Goal: Information Seeking & Learning: Learn about a topic

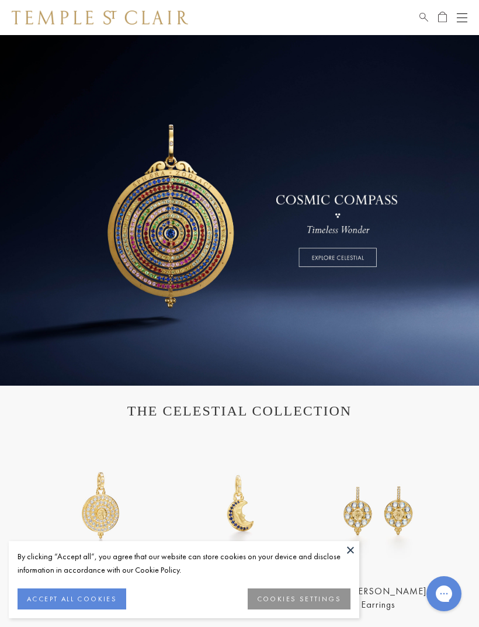
click at [345, 543] on button at bounding box center [351, 550] width 18 height 18
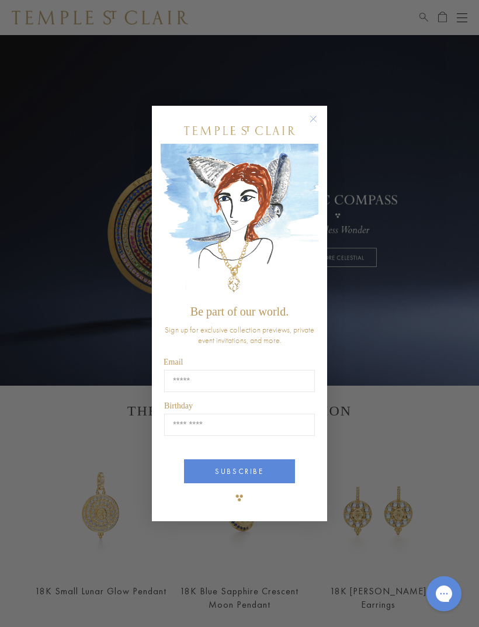
click at [315, 118] on circle "Close dialog" at bounding box center [314, 119] width 14 height 14
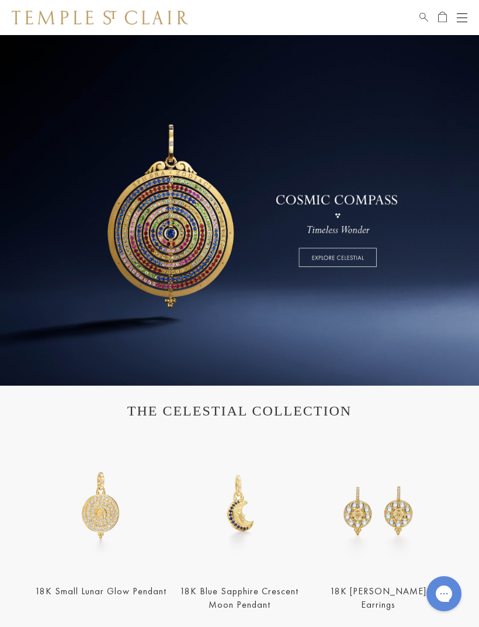
click at [464, 19] on button "Open navigation" at bounding box center [462, 18] width 11 height 14
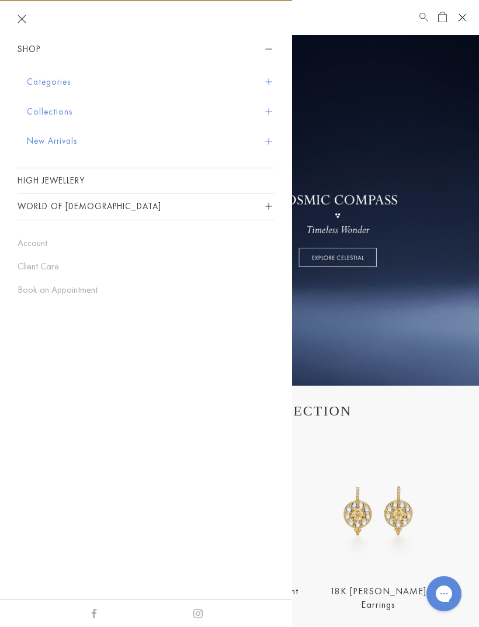
click at [61, 139] on button "New Arrivals" at bounding box center [151, 141] width 248 height 30
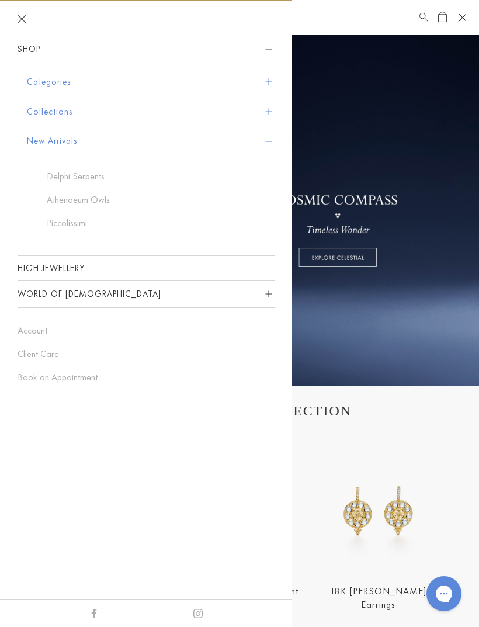
click at [96, 172] on link "Delphi Serpents" at bounding box center [155, 176] width 216 height 13
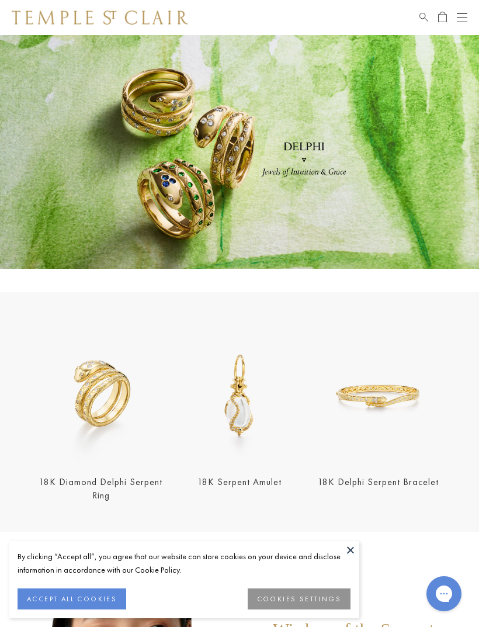
click at [459, 18] on div "Open navigation" at bounding box center [462, 18] width 11 height 1
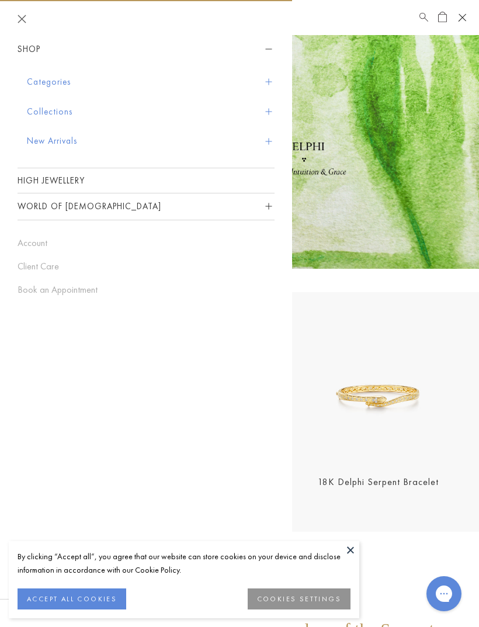
click at [69, 141] on button "New Arrivals" at bounding box center [151, 141] width 248 height 30
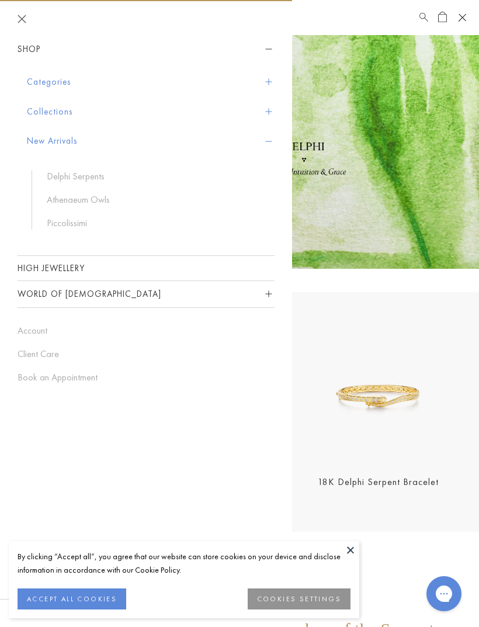
click at [97, 202] on link "Athenaeum Owls" at bounding box center [155, 199] width 216 height 13
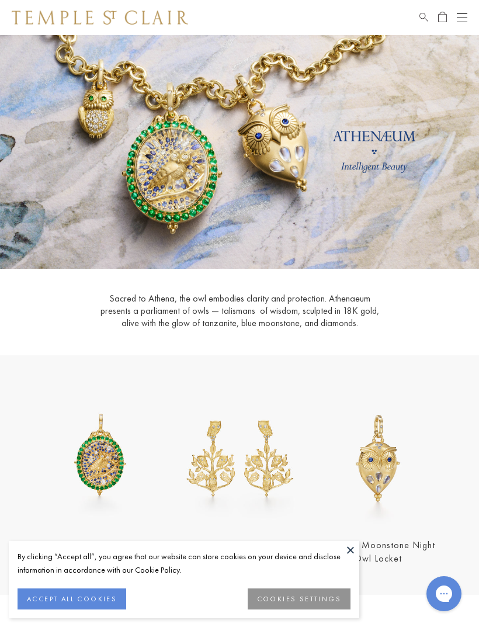
click at [352, 547] on button at bounding box center [351, 550] width 18 height 18
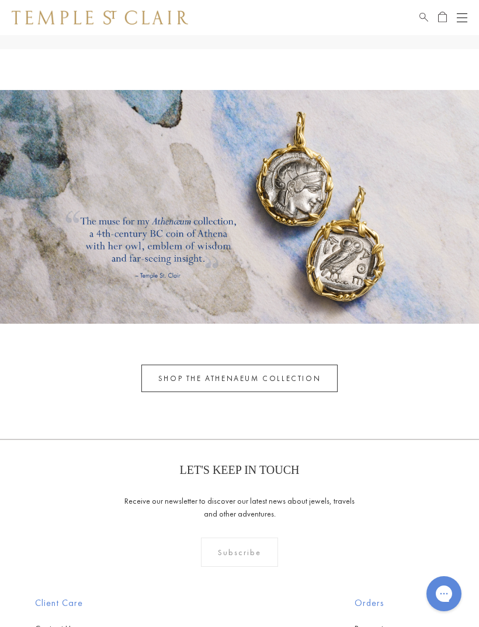
scroll to position [2065, 0]
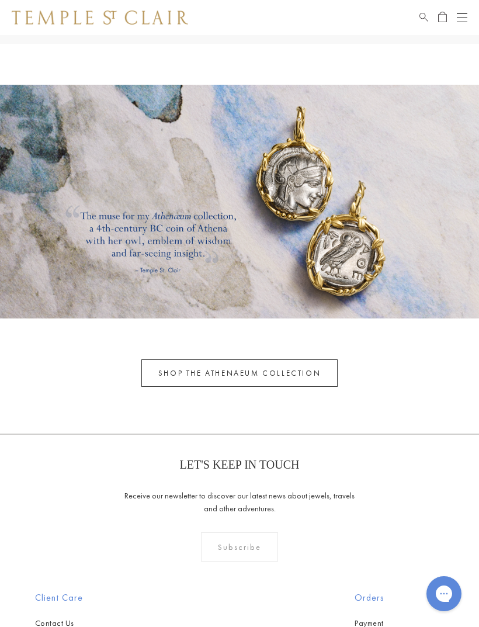
click at [265, 370] on link "SHOP THE ATHENAEUM COLLECTION" at bounding box center [239, 372] width 196 height 27
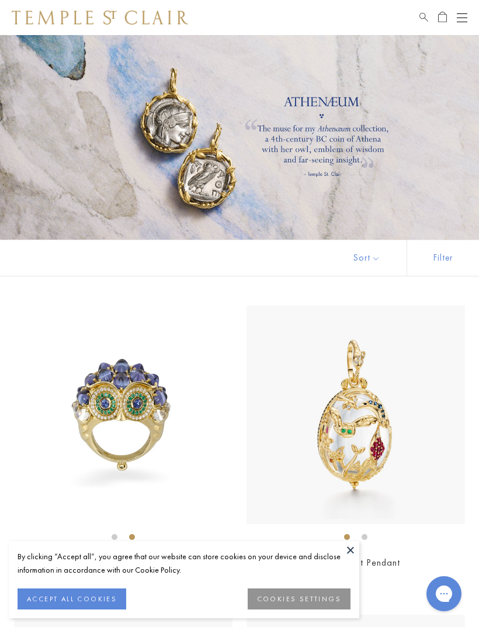
click at [352, 549] on button at bounding box center [351, 550] width 18 height 18
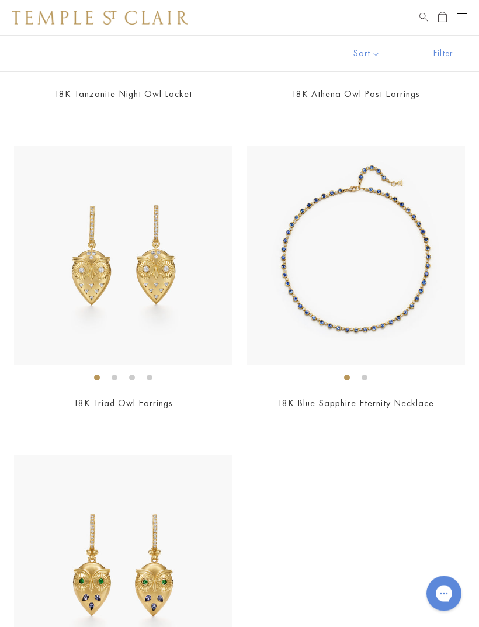
scroll to position [2631, 0]
click at [415, 397] on link "18K Blue Sapphire Eternity Necklace" at bounding box center [356, 403] width 157 height 12
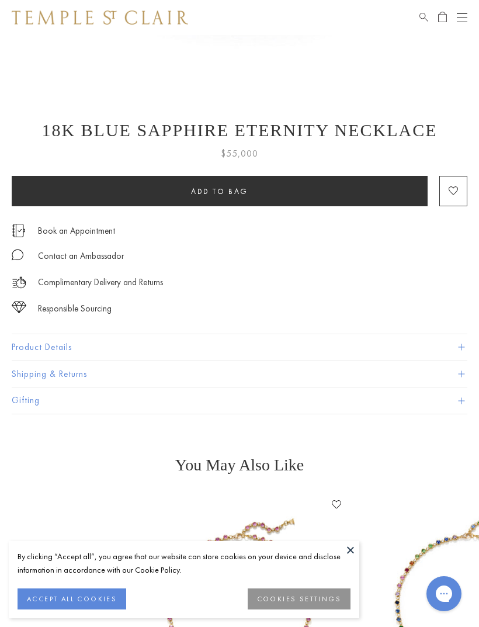
scroll to position [431, 0]
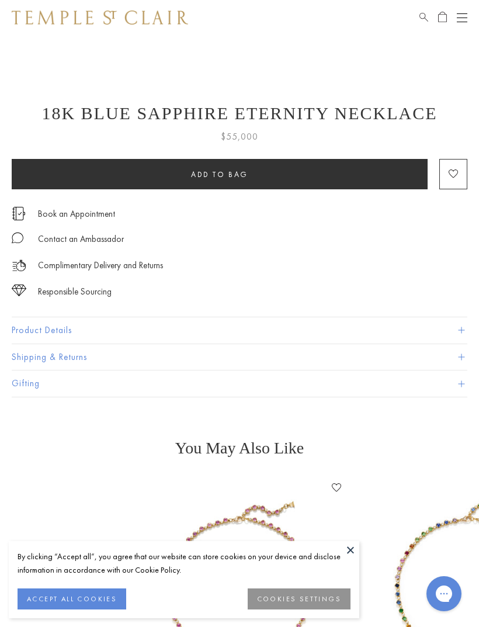
click at [457, 326] on button "Product Details" at bounding box center [240, 330] width 456 height 26
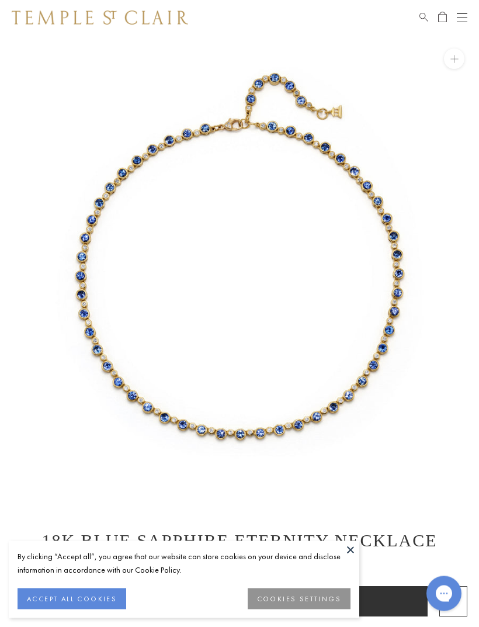
scroll to position [0, 0]
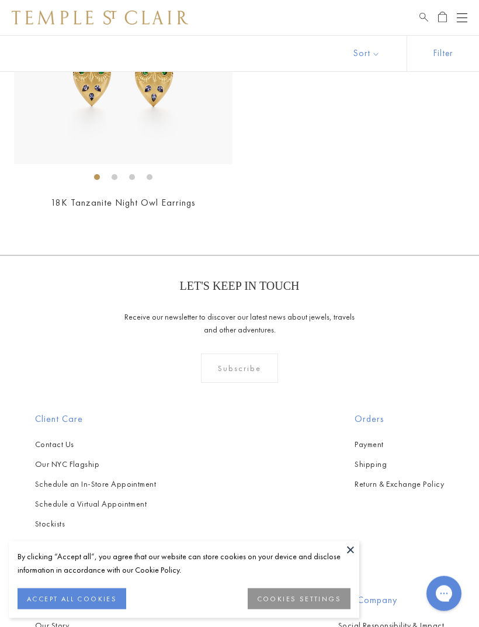
scroll to position [3141, 0]
click at [355, 559] on button at bounding box center [351, 550] width 18 height 18
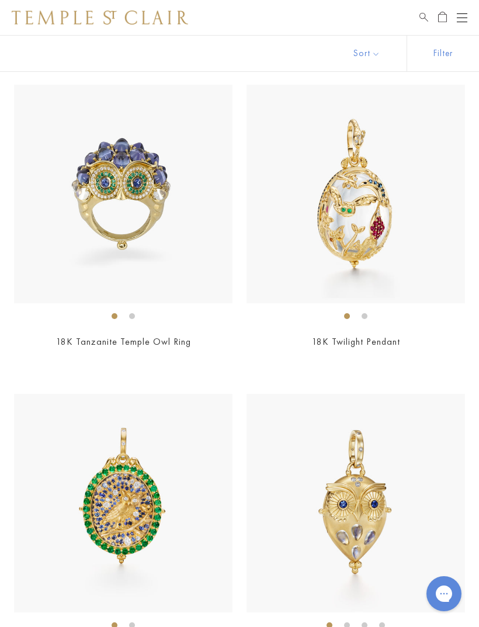
scroll to position [0, 0]
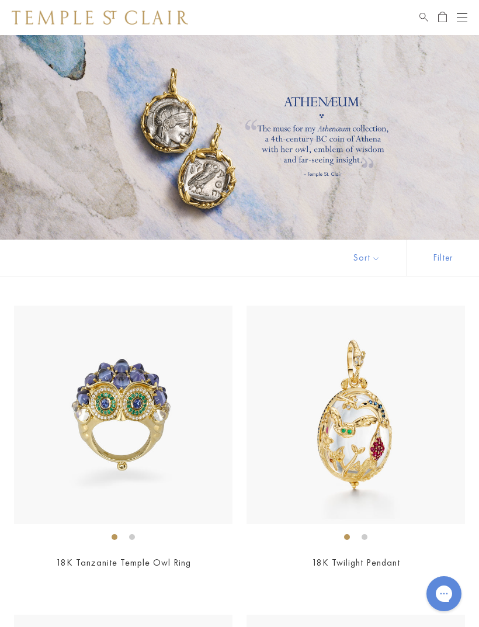
click at [462, 15] on button "Open navigation" at bounding box center [462, 18] width 11 height 14
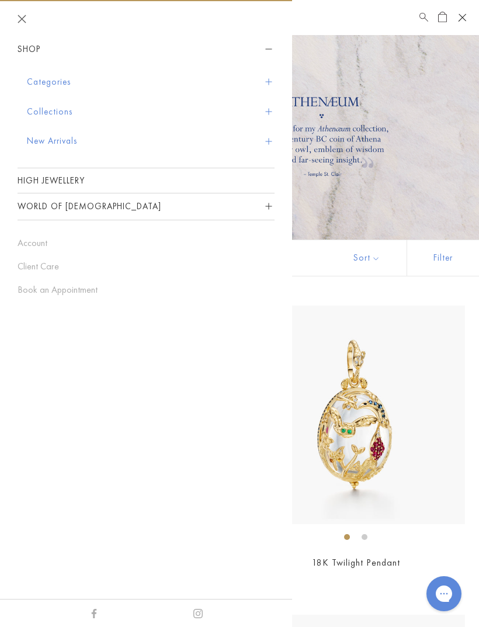
click at [59, 143] on button "New Arrivals" at bounding box center [151, 141] width 248 height 30
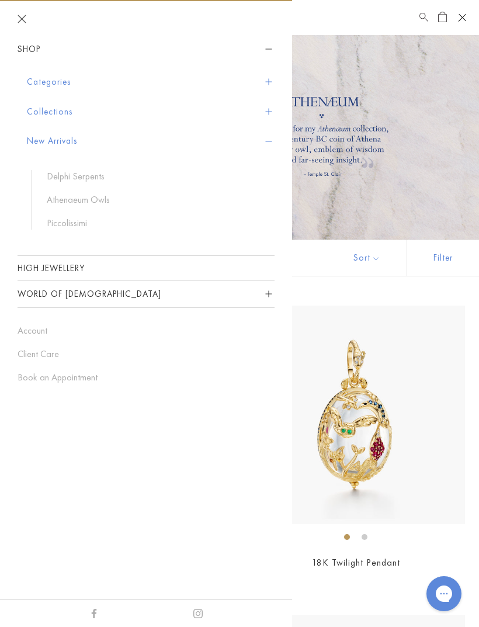
click at [65, 220] on link "Piccolissimi" at bounding box center [155, 223] width 216 height 13
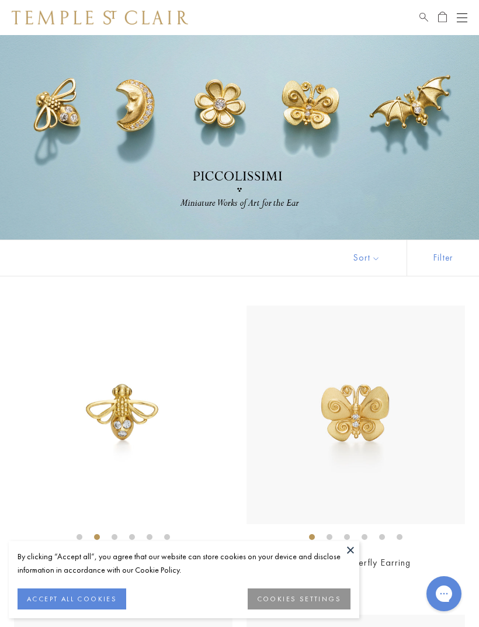
click at [347, 549] on button at bounding box center [351, 550] width 18 height 18
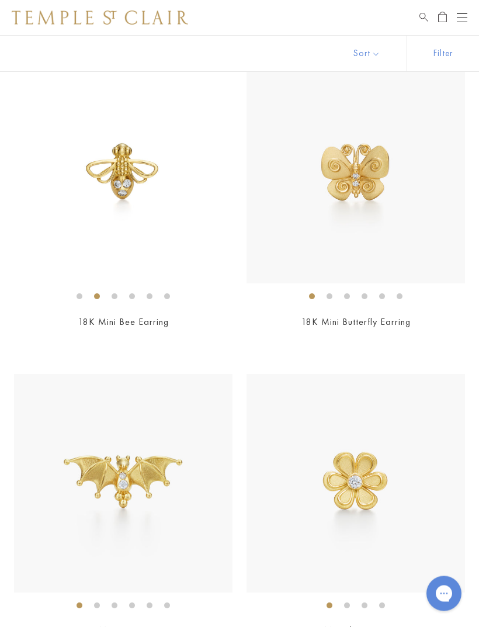
scroll to position [241, 0]
click at [365, 196] on img at bounding box center [356, 174] width 218 height 218
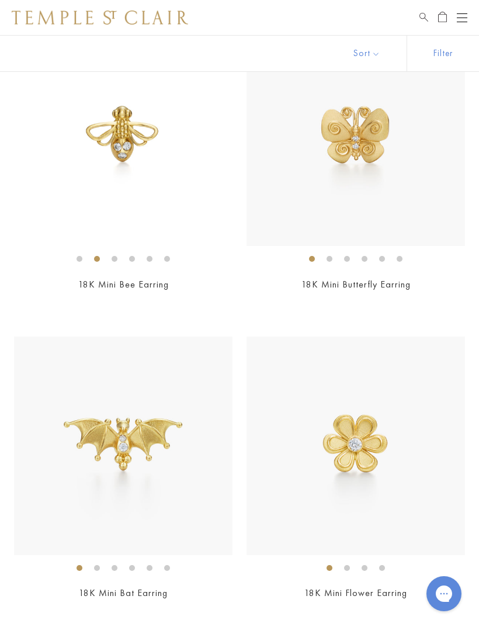
click at [367, 445] on img at bounding box center [356, 446] width 218 height 218
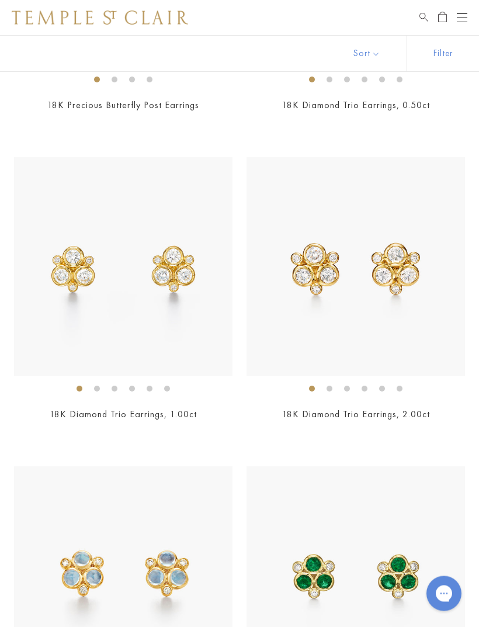
scroll to position [2003, 0]
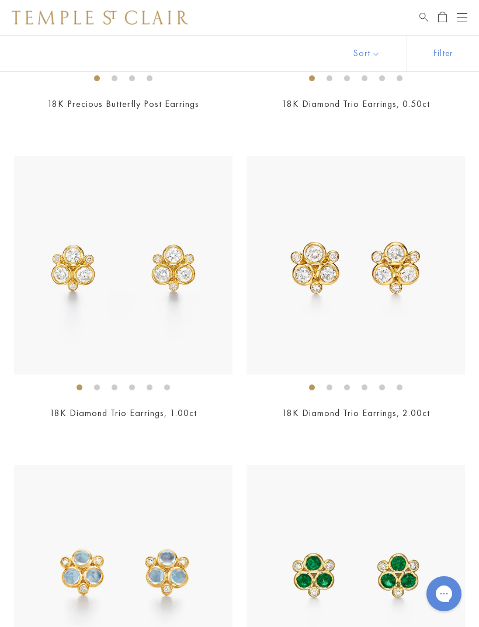
click at [437, 327] on img at bounding box center [356, 265] width 218 height 218
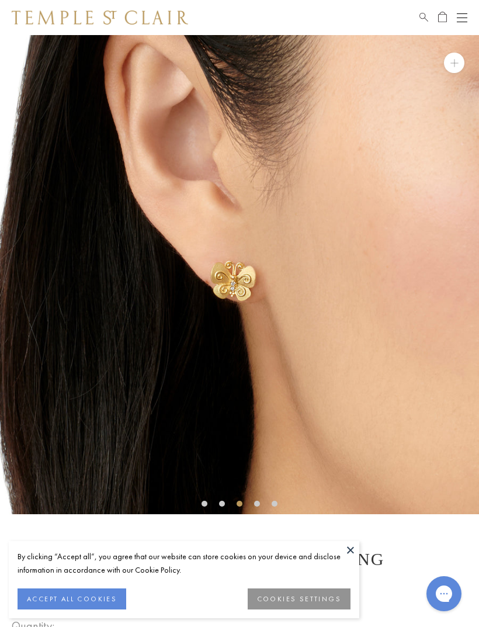
click at [352, 542] on button at bounding box center [351, 550] width 18 height 18
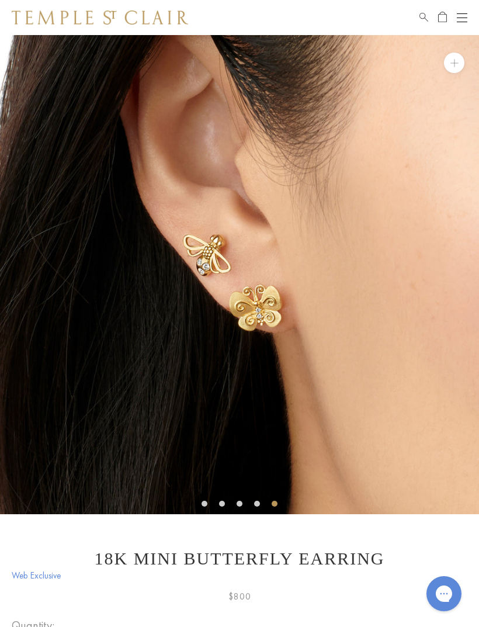
click at [449, 67] on button at bounding box center [454, 63] width 20 height 20
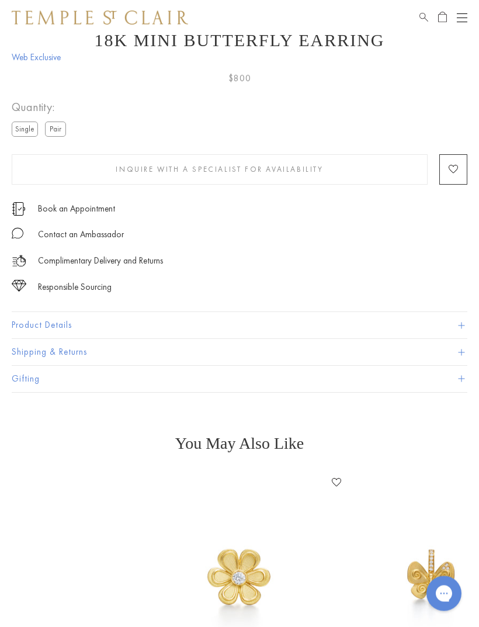
scroll to position [518, 0]
click at [457, 318] on button "Product Details" at bounding box center [240, 325] width 456 height 26
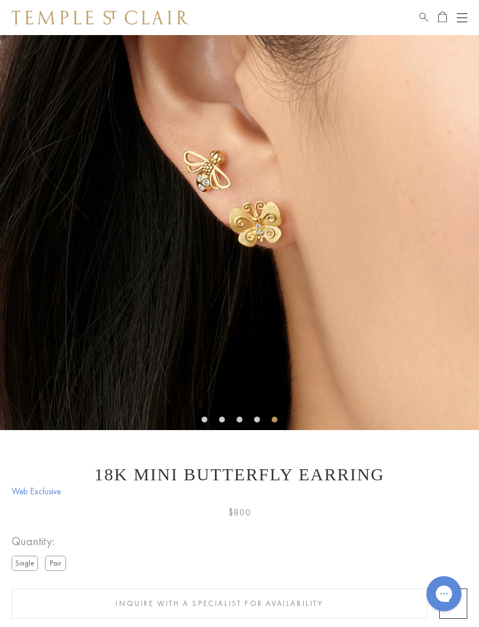
scroll to position [0, 0]
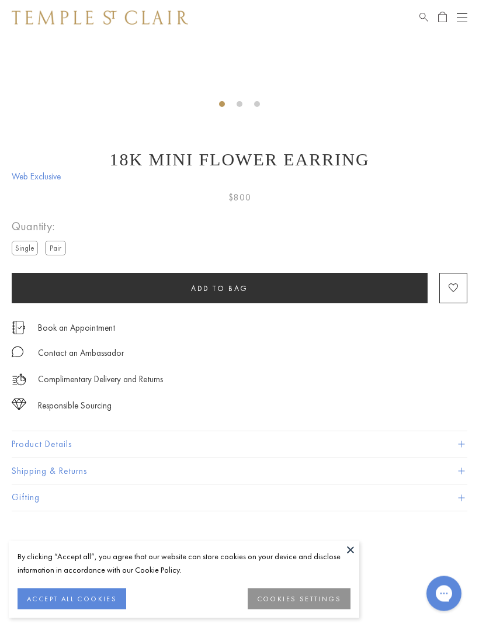
click at [456, 439] on button "Product Details" at bounding box center [240, 445] width 456 height 26
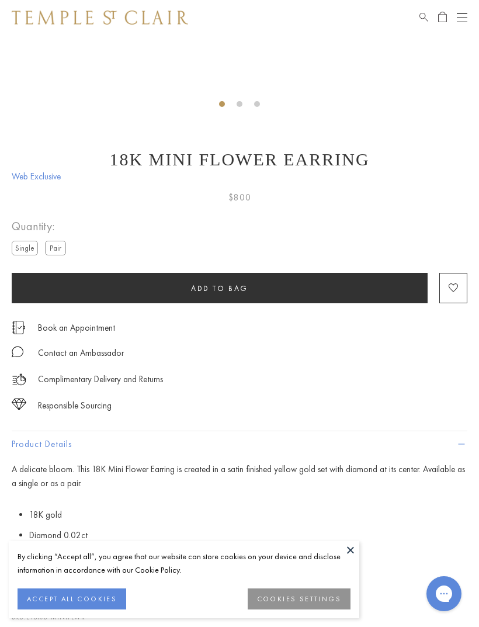
click at [348, 559] on button at bounding box center [351, 550] width 18 height 18
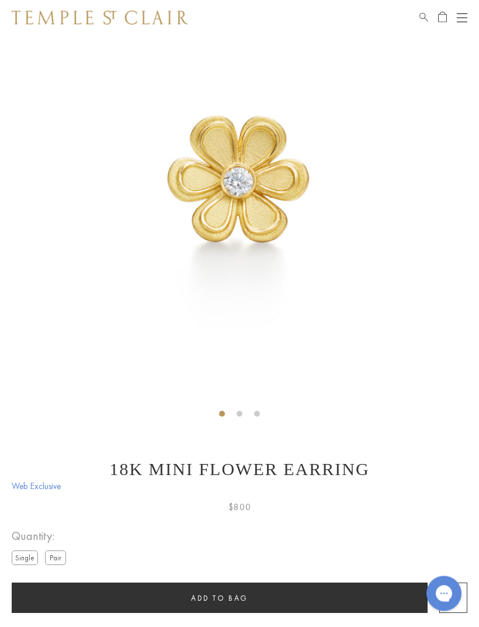
scroll to position [0, 0]
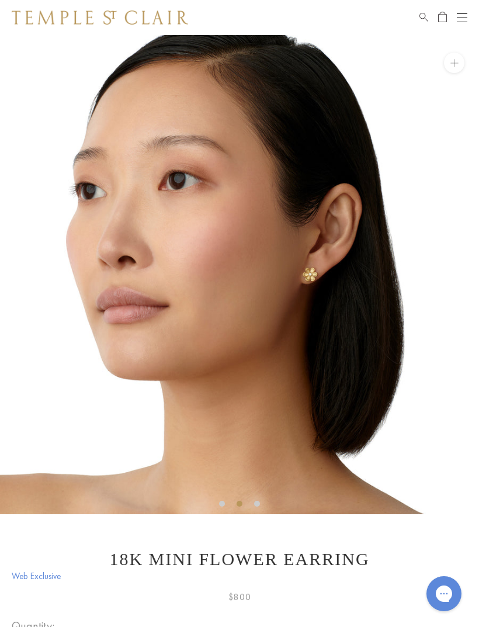
click at [457, 63] on button at bounding box center [454, 63] width 20 height 20
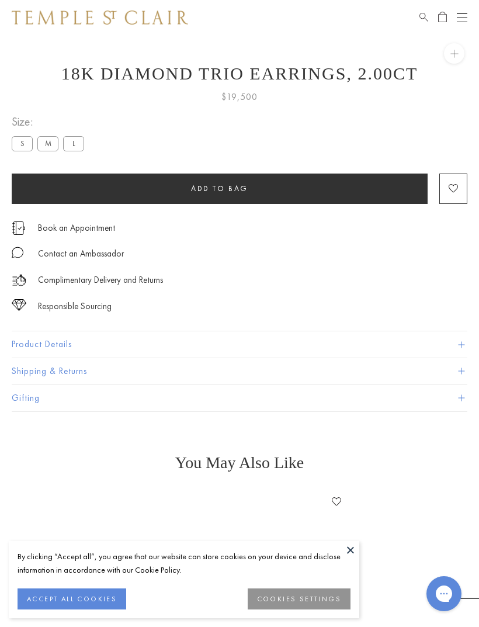
scroll to position [35, 0]
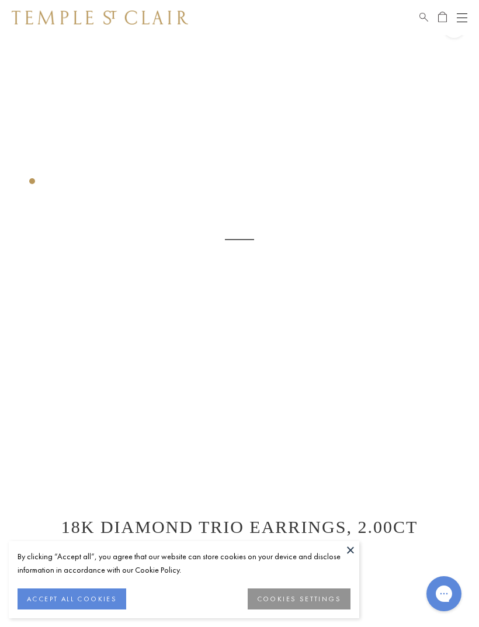
click at [351, 544] on button at bounding box center [351, 550] width 18 height 18
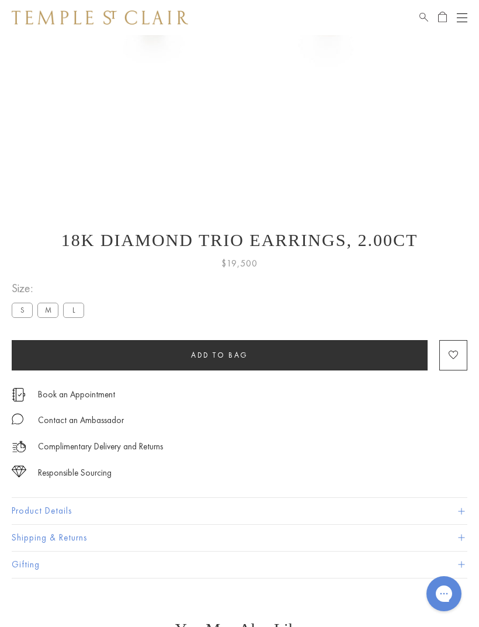
scroll to position [394, 0]
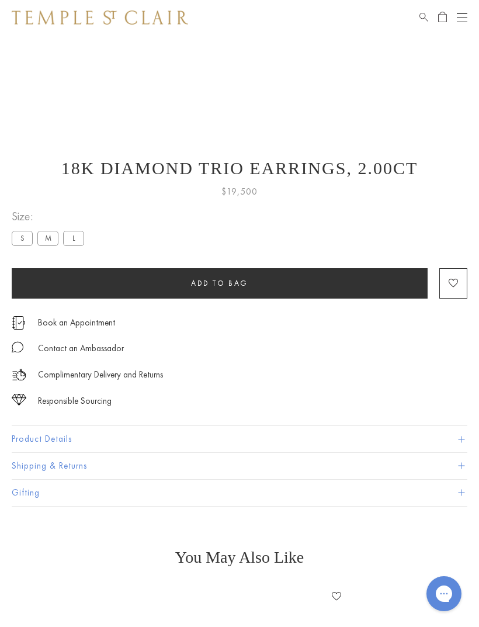
click at [455, 434] on button "Product Details" at bounding box center [240, 439] width 456 height 26
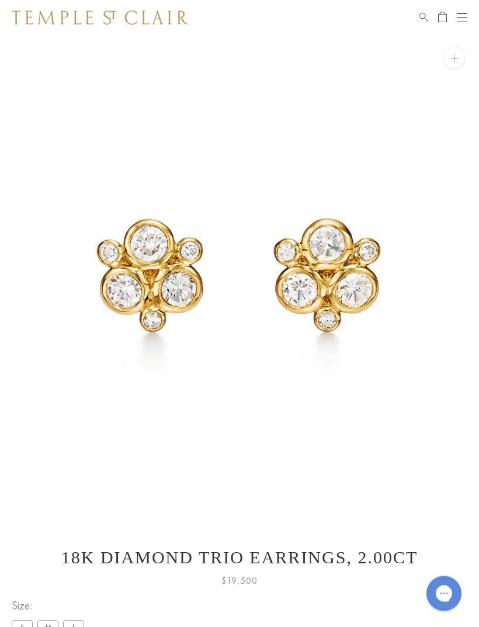
scroll to position [0, 0]
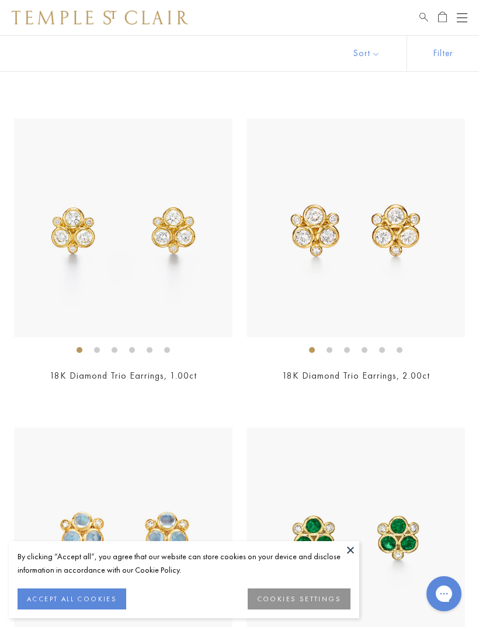
click at [351, 543] on button at bounding box center [351, 550] width 18 height 18
